Goal: Contribute content: Add original content to the website for others to see

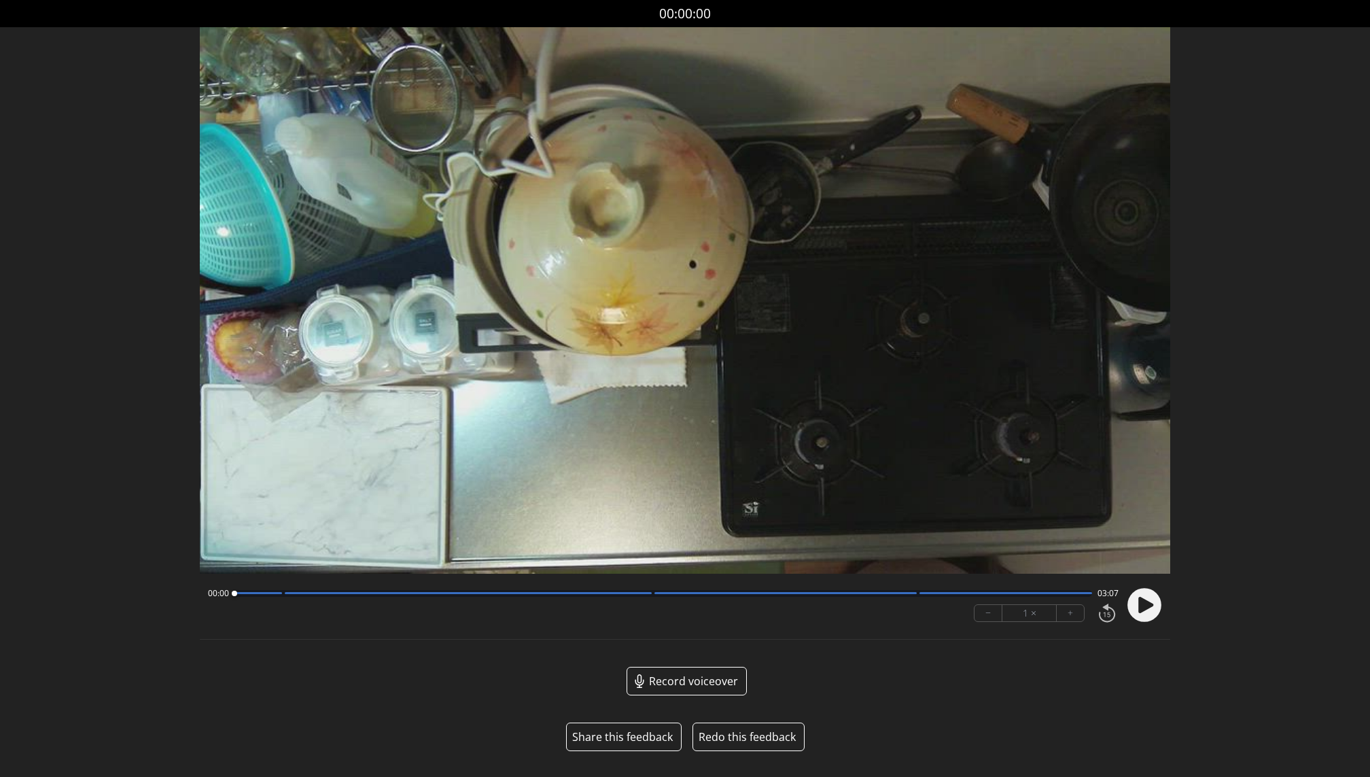
click at [1143, 606] on icon at bounding box center [1146, 605] width 15 height 16
click at [1073, 612] on button "+" at bounding box center [1070, 613] width 27 height 16
click at [1150, 604] on circle at bounding box center [1145, 605] width 34 height 34
click at [1145, 605] on icon at bounding box center [1146, 605] width 15 height 16
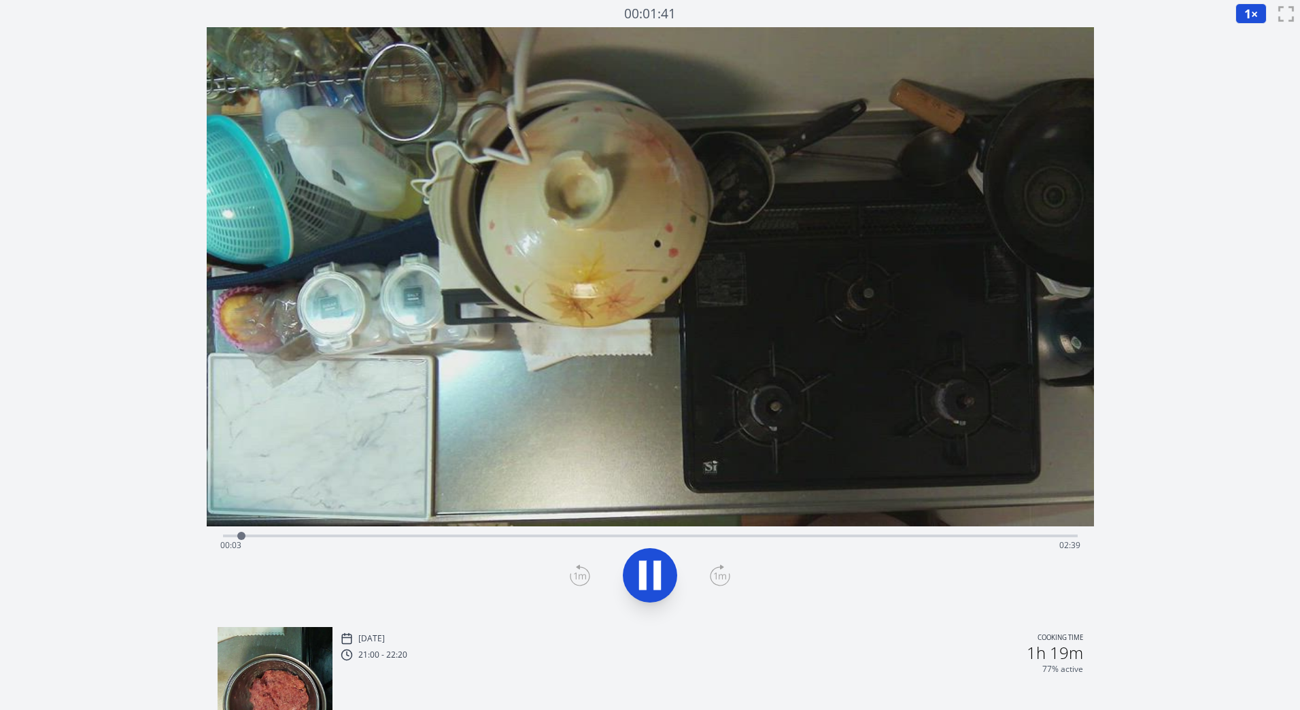
click at [1246, 8] on span "1" at bounding box center [1247, 13] width 7 height 16
click at [1249, 35] on li "0.25×" at bounding box center [1254, 33] width 38 height 22
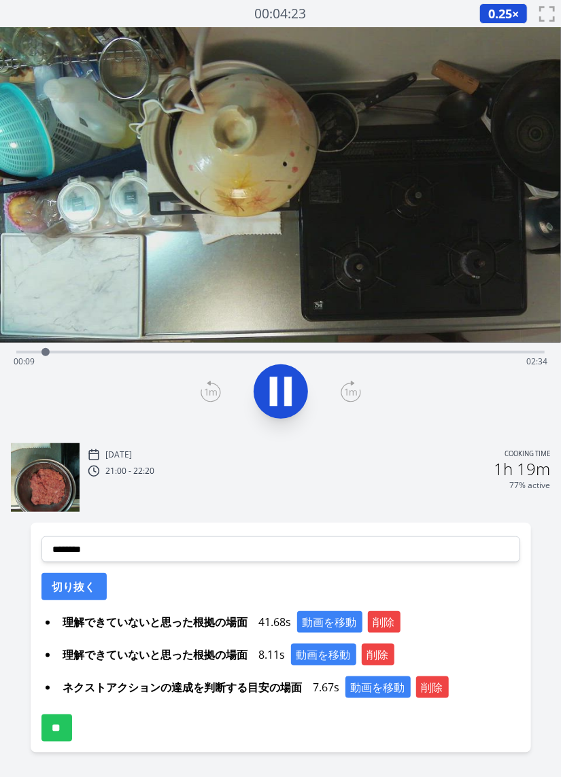
click at [282, 394] on icon at bounding box center [281, 391] width 38 height 38
drag, startPoint x: 46, startPoint y: 351, endPoint x: 497, endPoint y: 355, distance: 450.7
click at [497, 355] on div at bounding box center [497, 352] width 8 height 8
drag, startPoint x: 496, startPoint y: 350, endPoint x: 561, endPoint y: 349, distance: 64.6
click at [561, 349] on html "Discard Recording? You will not be able to recover this once discarded. Cancel …" at bounding box center [280, 409] width 561 height 818
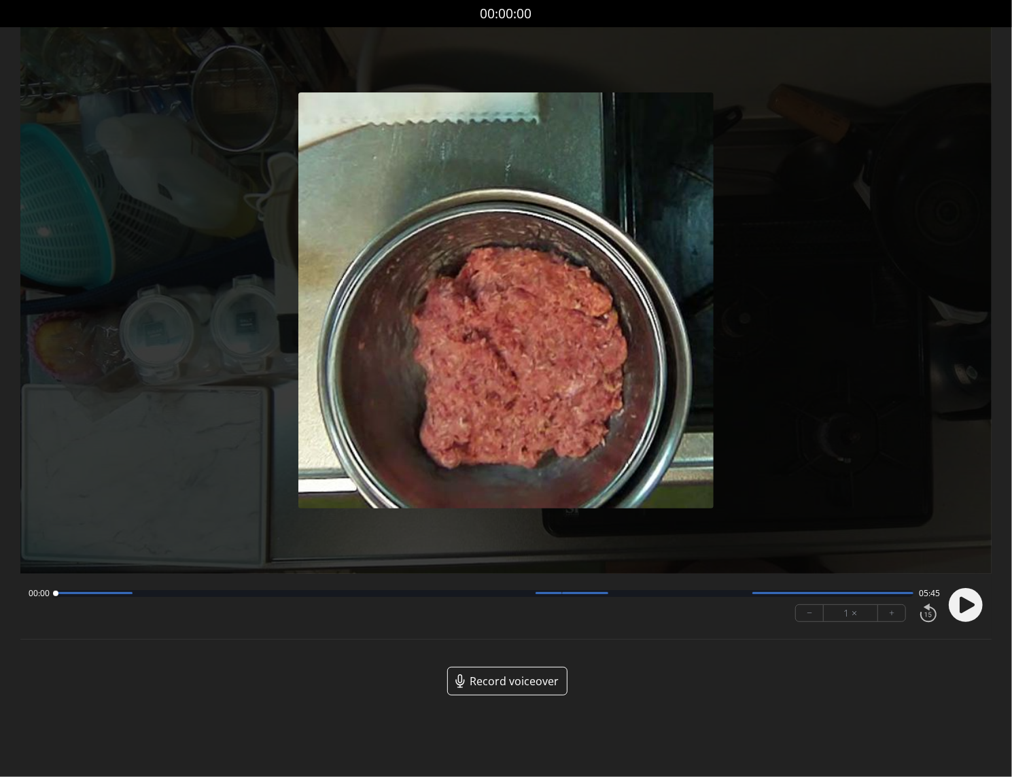
click at [508, 678] on span "Record voiceover" at bounding box center [514, 681] width 89 height 16
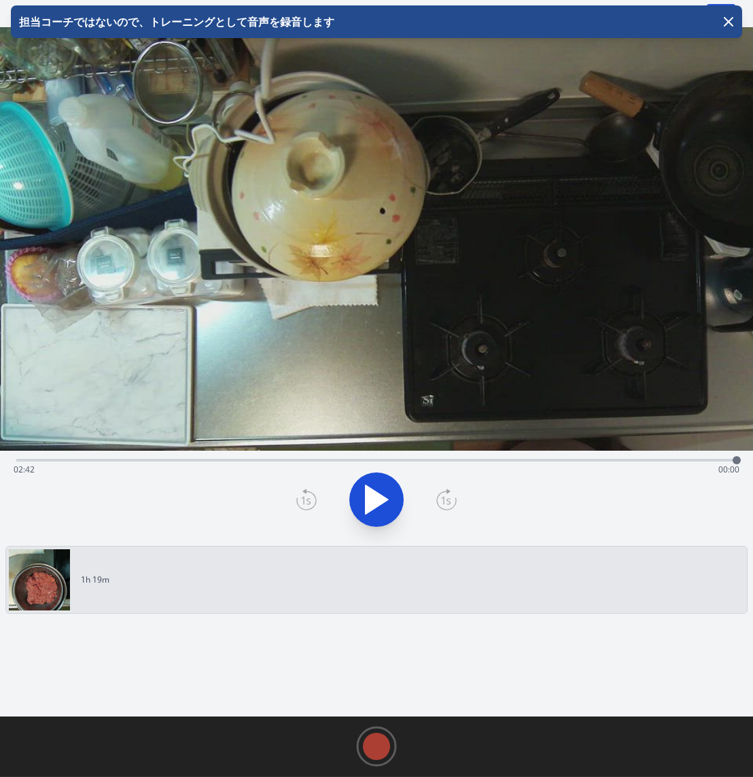
drag, startPoint x: 16, startPoint y: 461, endPoint x: 735, endPoint y: 447, distance: 719.2
click at [735, 447] on div "Time elapsed: 02:42 Time remaining: 00:00 View your cooking diary" at bounding box center [376, 283] width 753 height 513
